Goal: Task Accomplishment & Management: Use online tool/utility

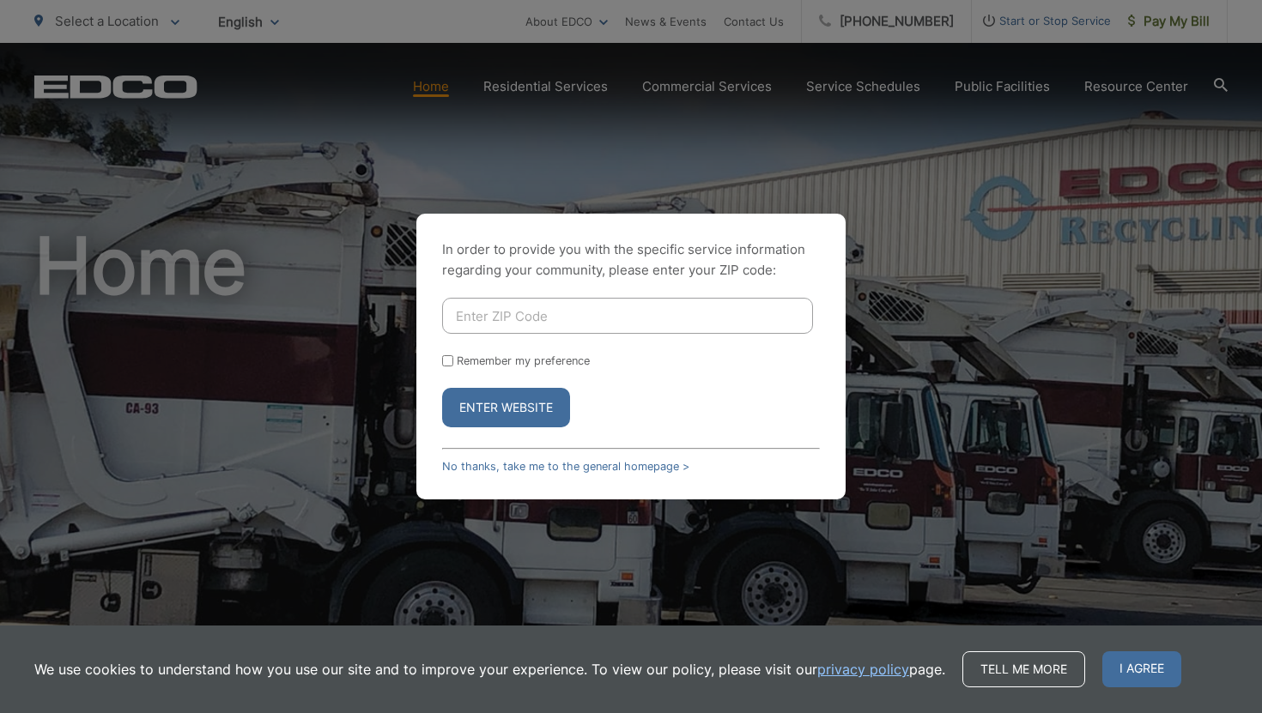
click at [982, 212] on div "In order to provide you with the specific service information regarding your co…" at bounding box center [631, 356] width 1262 height 713
click at [658, 468] on link "No thanks, take me to the general homepage >" at bounding box center [565, 466] width 247 height 13
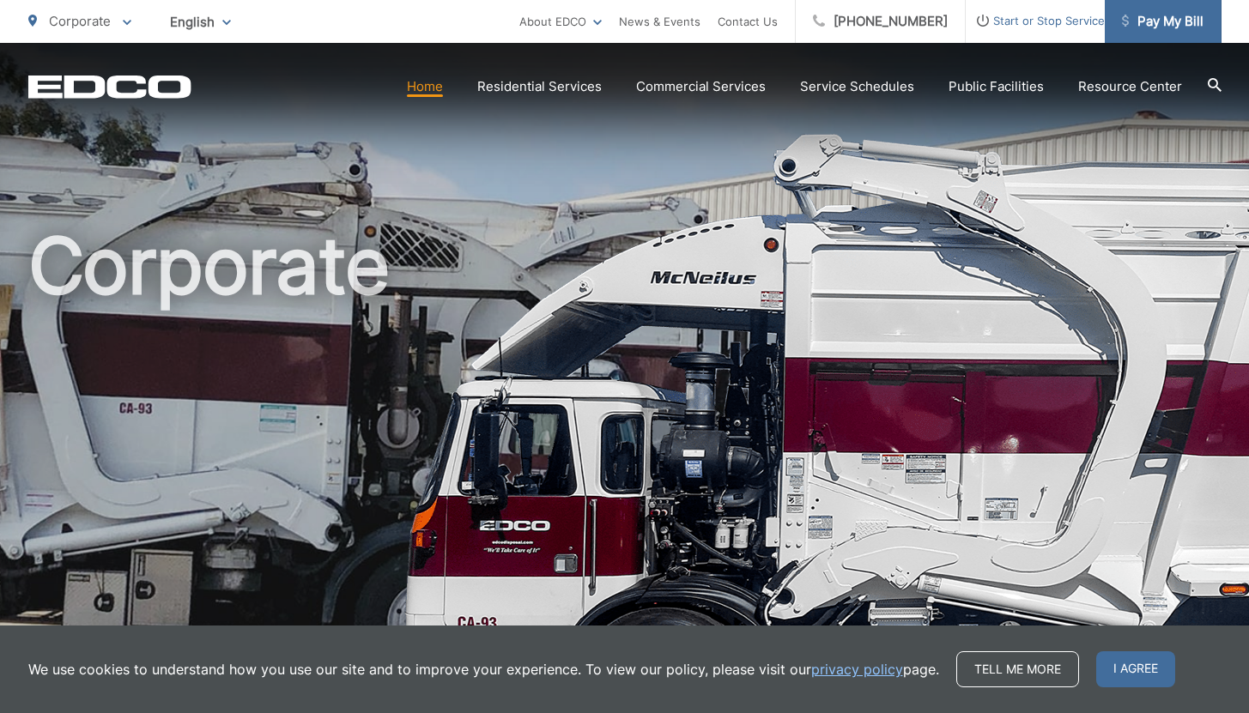
click at [1168, 28] on span "Pay My Bill" at bounding box center [1163, 21] width 82 height 21
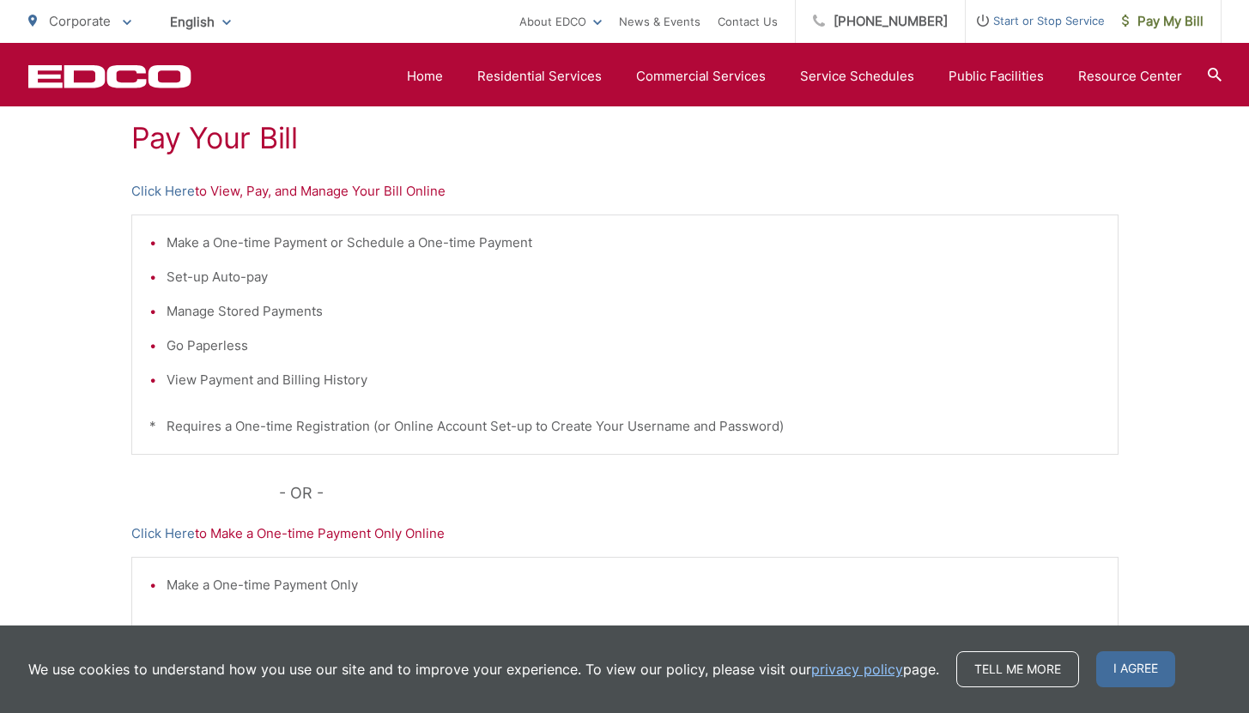
scroll to position [184, 0]
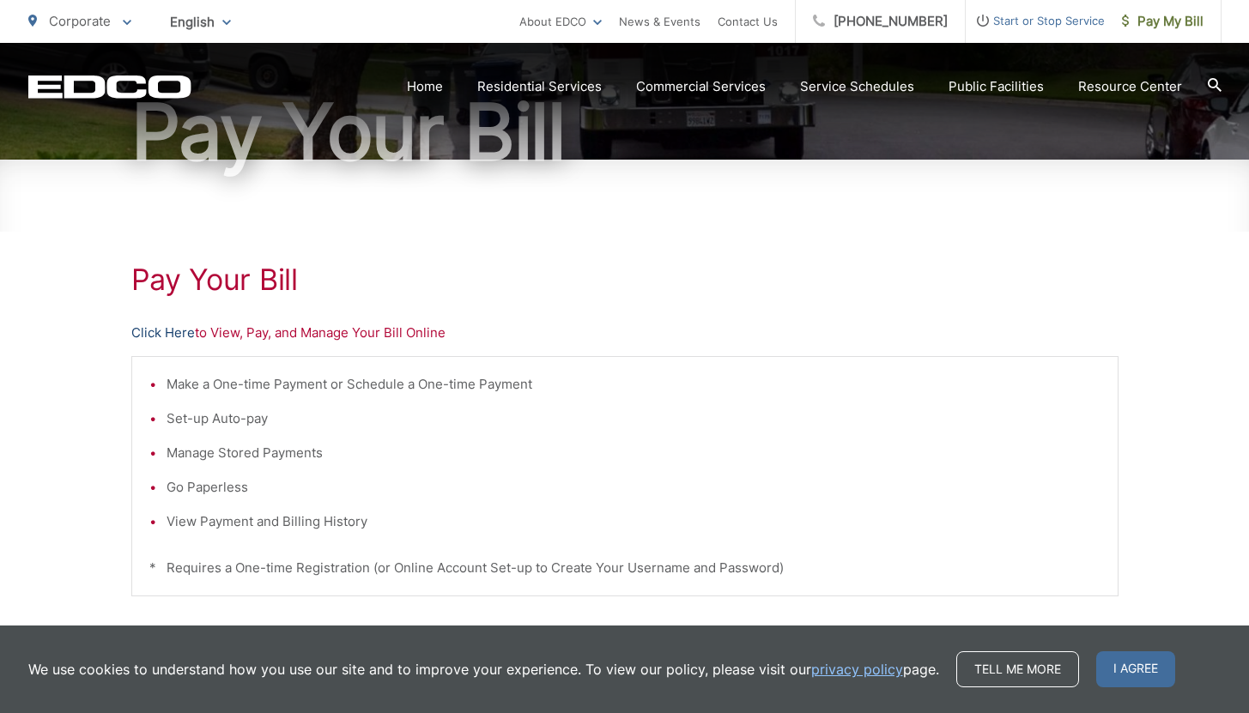
click at [178, 339] on link "Click Here" at bounding box center [163, 333] width 64 height 21
